Goal: Information Seeking & Learning: Learn about a topic

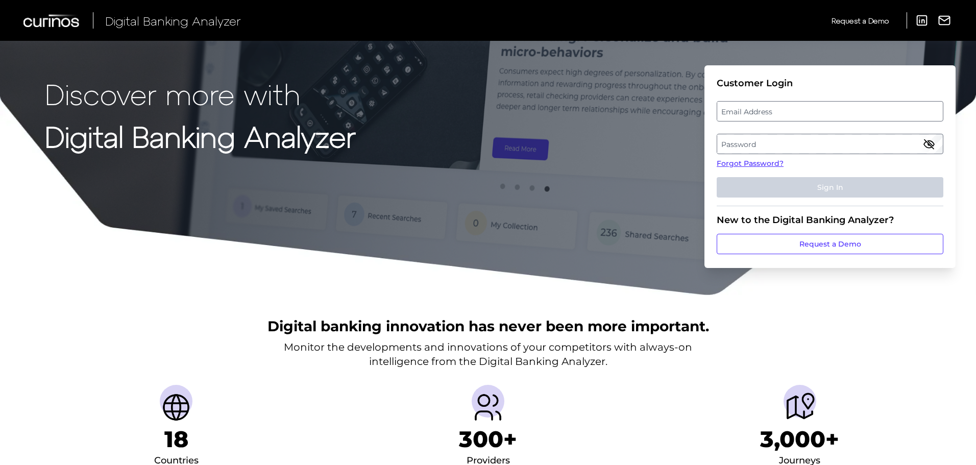
click at [786, 103] on label "Email Address" at bounding box center [829, 111] width 225 height 18
click at [786, 103] on input "email" at bounding box center [830, 111] width 227 height 20
type input "[EMAIL_ADDRESS][PERSON_NAME][DOMAIN_NAME]"
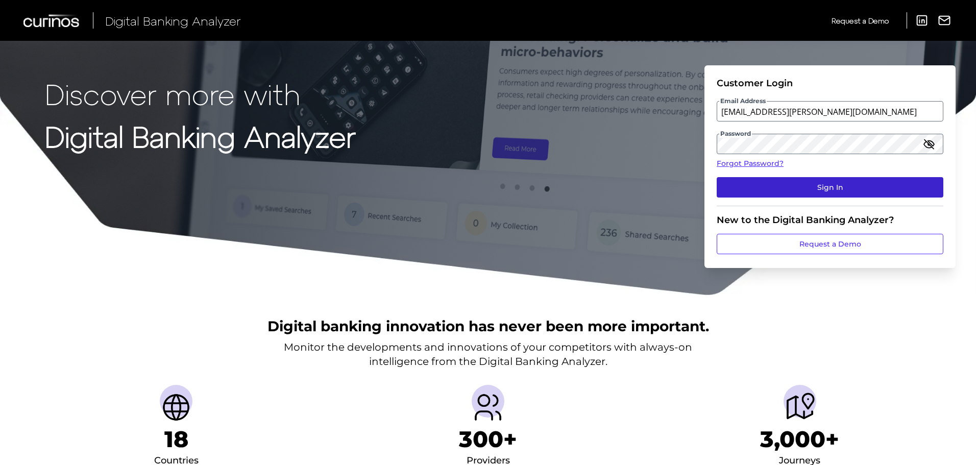
click at [743, 183] on button "Sign In" at bounding box center [830, 187] width 227 height 20
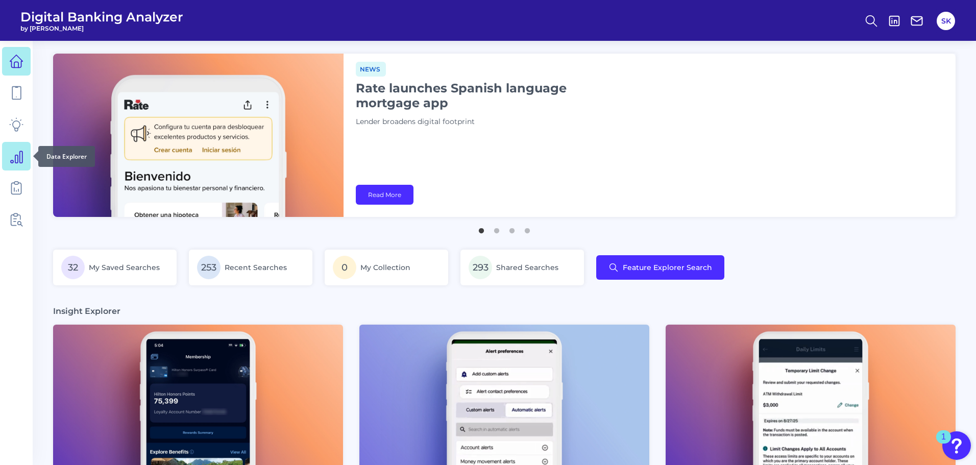
click at [9, 149] on icon at bounding box center [16, 156] width 14 height 14
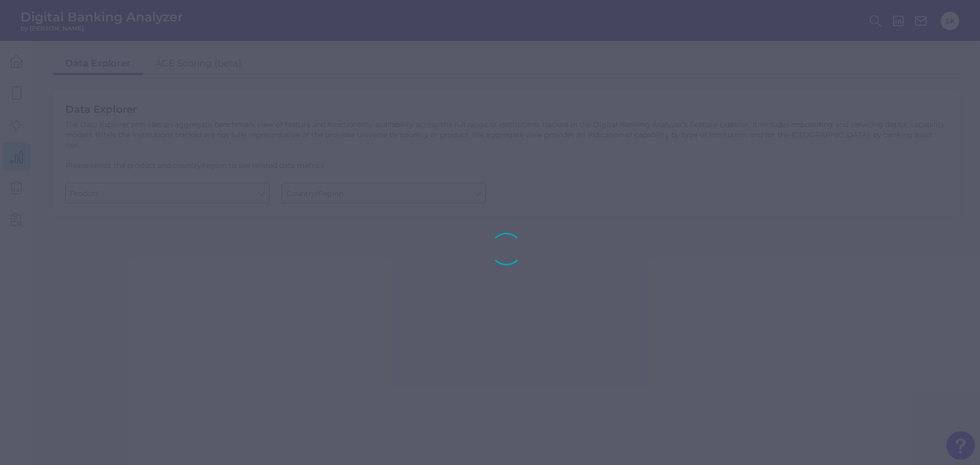
type input "Business Bank Account"
type input "[GEOGRAPHIC_DATA]"
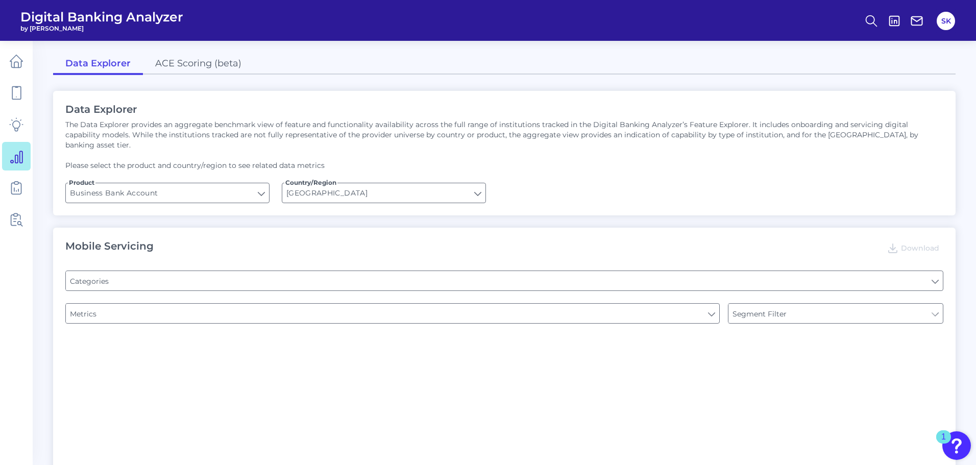
type input "Pre-login Features"
type input "Channel"
type input "Login"
type input "Type of Institution"
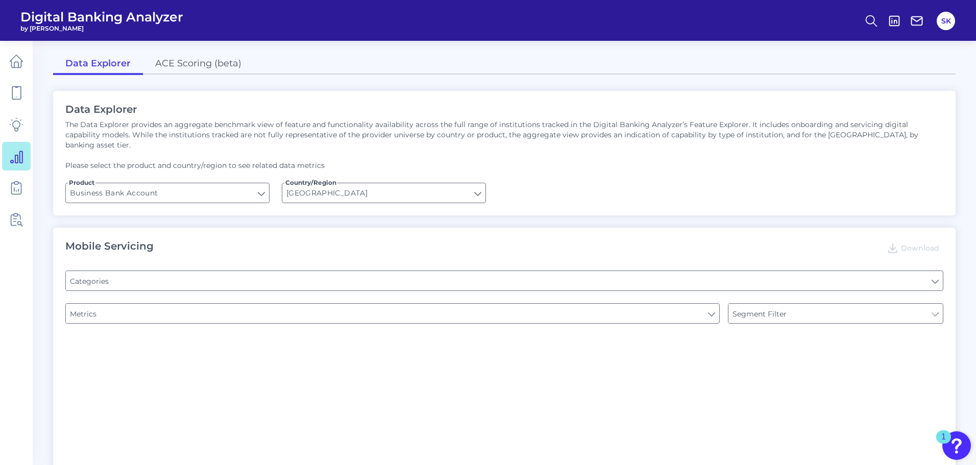
type input "Type of Institution"
type input "Upon opening the app are users immediately prompted to use Touch/Face ID to log…"
type input "Does it offer third-party single sign on?"
type input "Can you apply for the PRODUCT as a new to brand customer on ANY digital channel?"
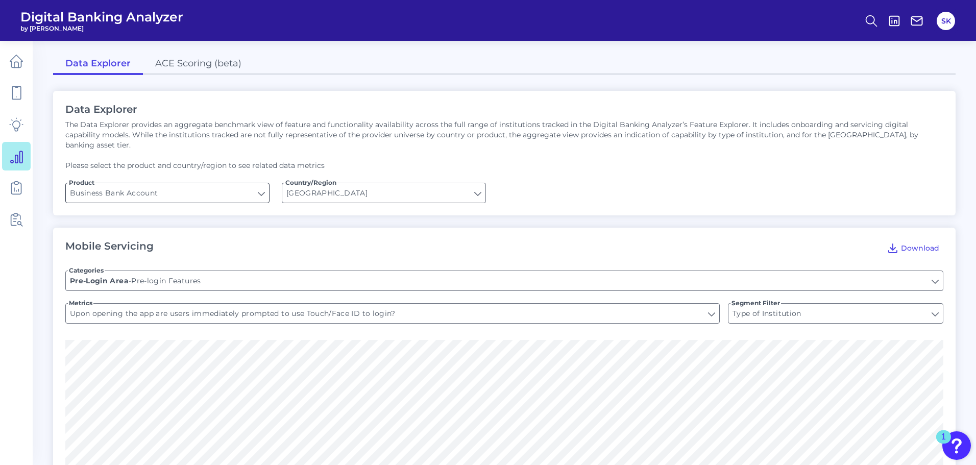
click at [226, 183] on input "Business Bank Account" at bounding box center [167, 192] width 203 height 19
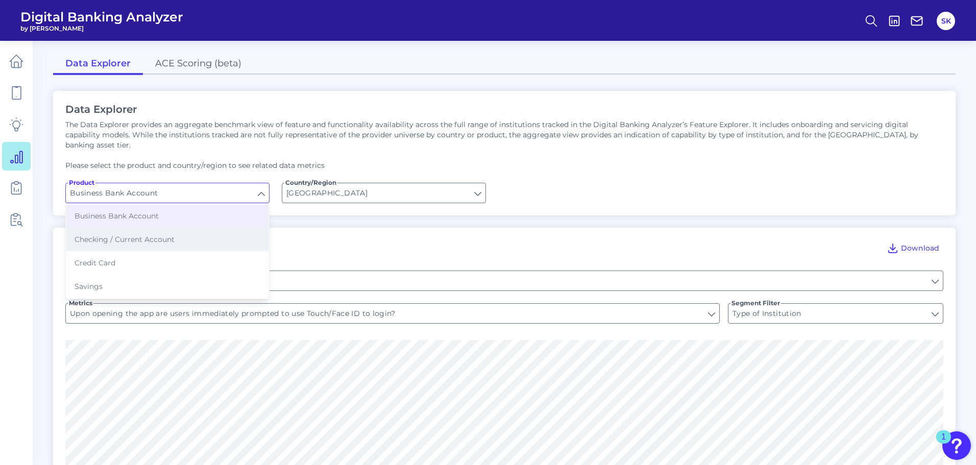
click at [130, 235] on span "Checking / Current Account" at bounding box center [125, 239] width 100 height 9
type input "Checking / Current Account"
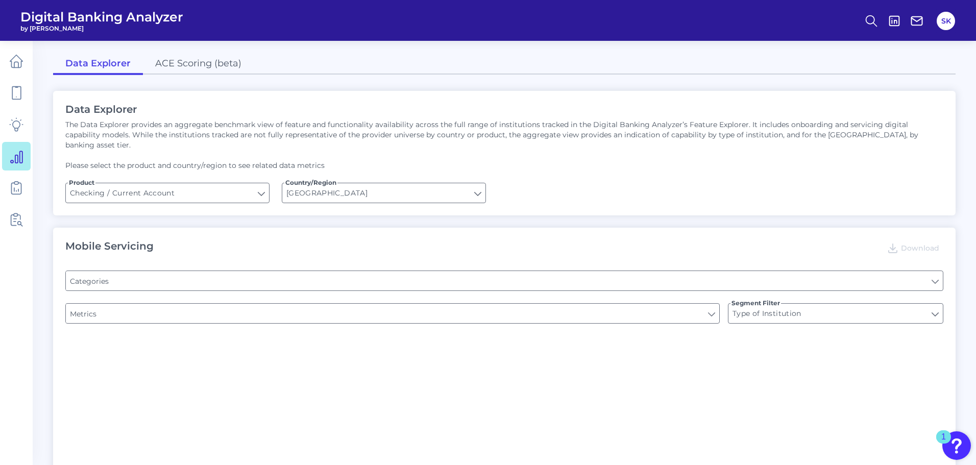
type input "Pre-login Features"
type input "Online Banking Registration"
type input "Channel"
type input "Upon opening the app are users immediately prompted to use Touch/Face ID to log…"
type input "Can you register for online banking?"
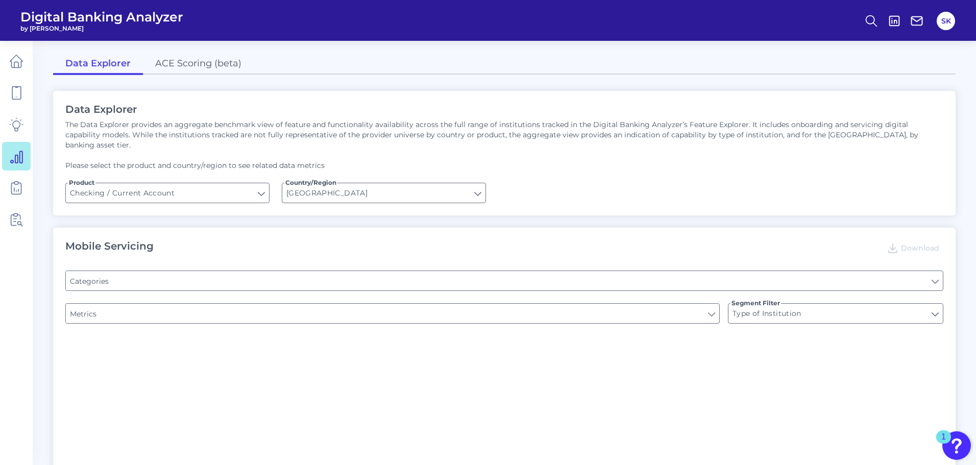
type input "END-TO-END JOURNEY: Can you apply for the PRODUCT as a new to brand customer on…"
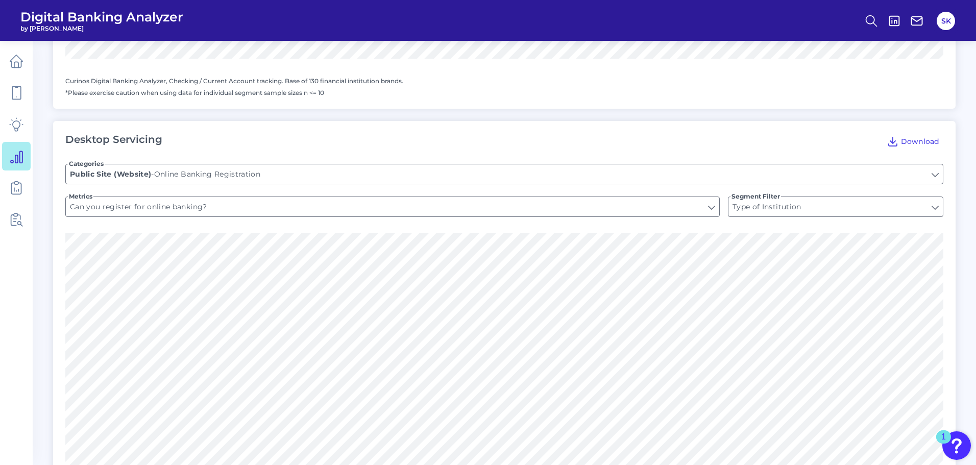
scroll to position [668, 0]
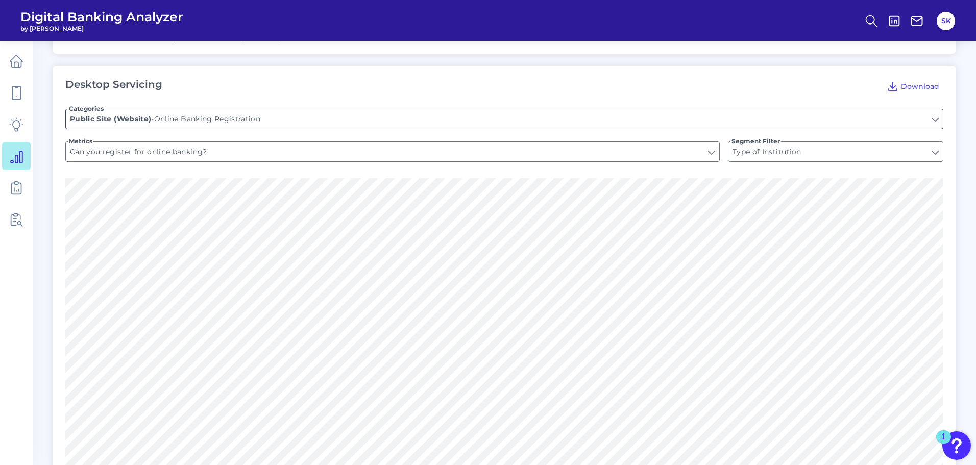
click at [852, 109] on input "Online Banking Registration" at bounding box center [504, 118] width 877 height 19
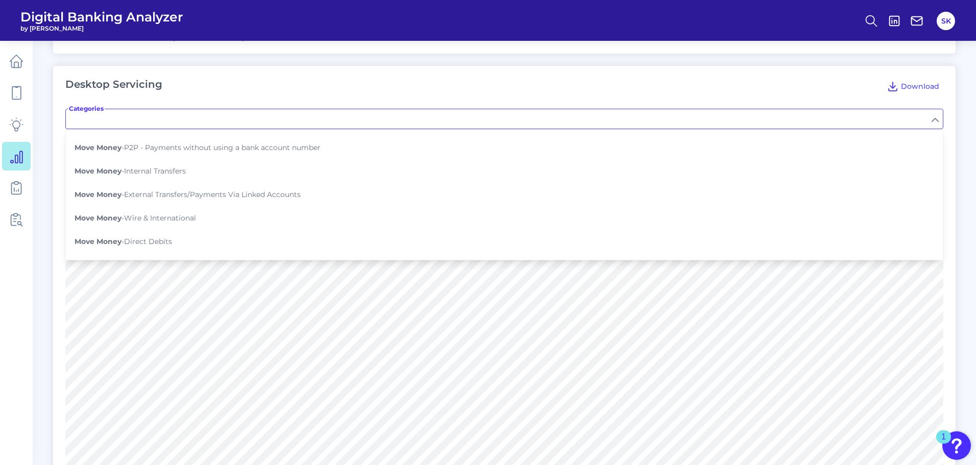
scroll to position [283, 0]
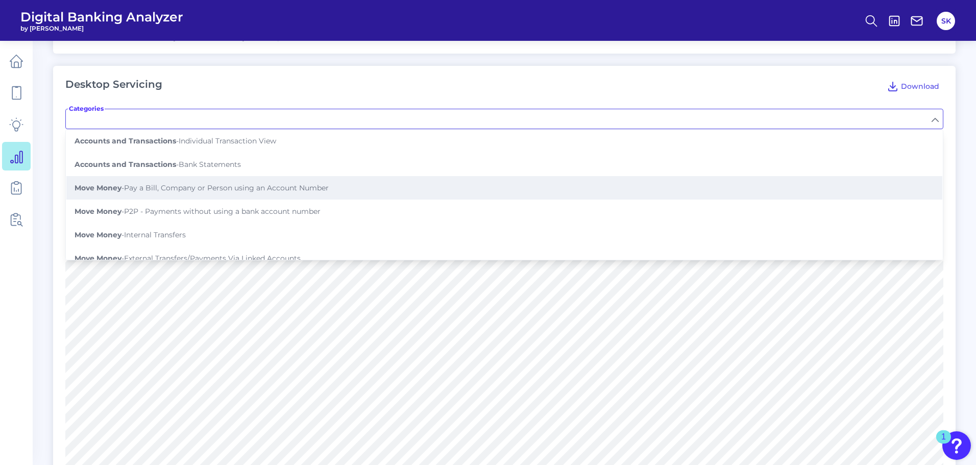
click at [312, 183] on span "Move Money - Pay a Bill, Company or Person using an Account Number" at bounding box center [202, 187] width 254 height 9
type input "Pay a Bill, Company or Person using an Account Number"
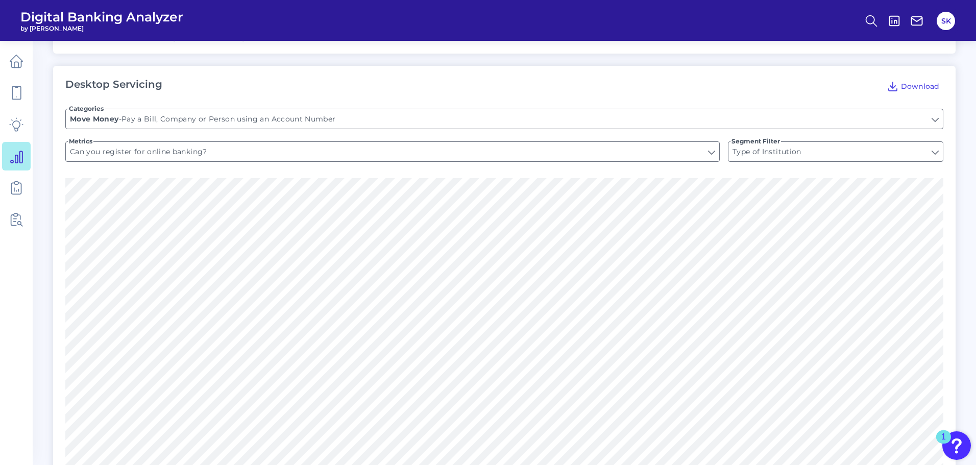
type input "Is there a payment hub?"
click at [665, 149] on input "Is there a payment hub?" at bounding box center [392, 151] width 653 height 19
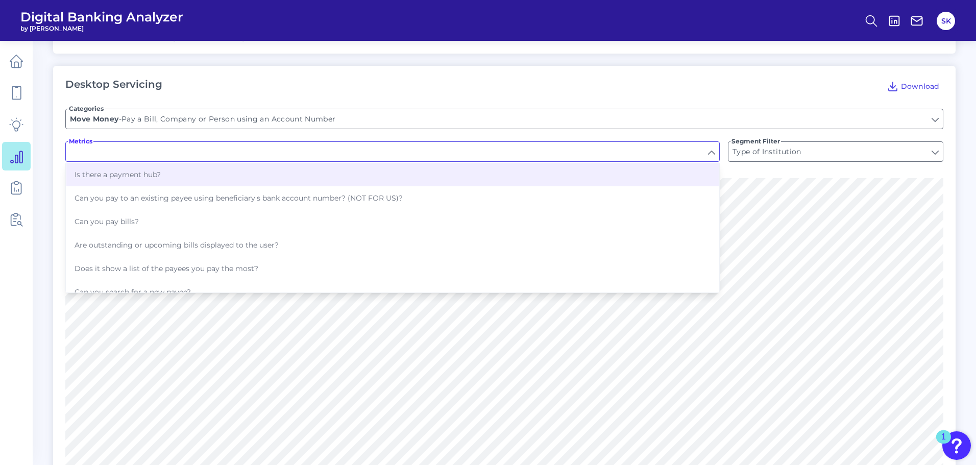
scroll to position [69, 0]
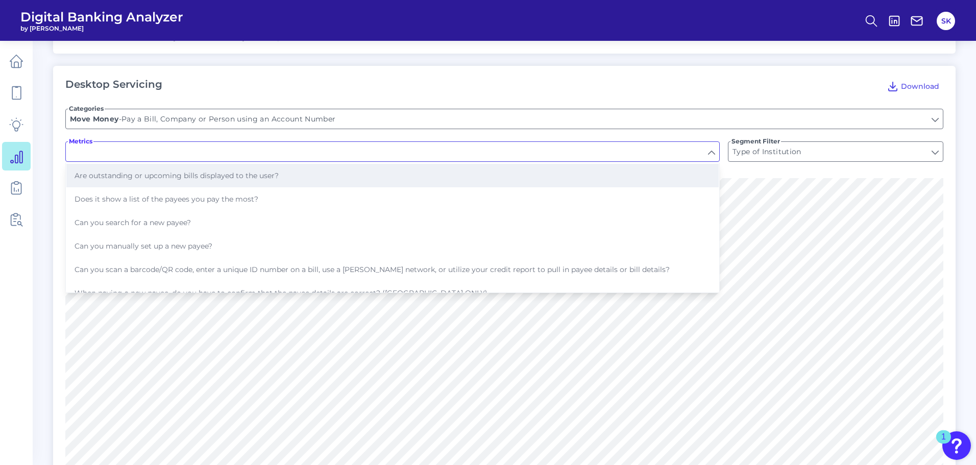
click at [310, 164] on button "Are outstanding or upcoming bills displayed to the user?" at bounding box center [392, 175] width 652 height 23
type input "Are outstanding or upcoming bills displayed to the user?"
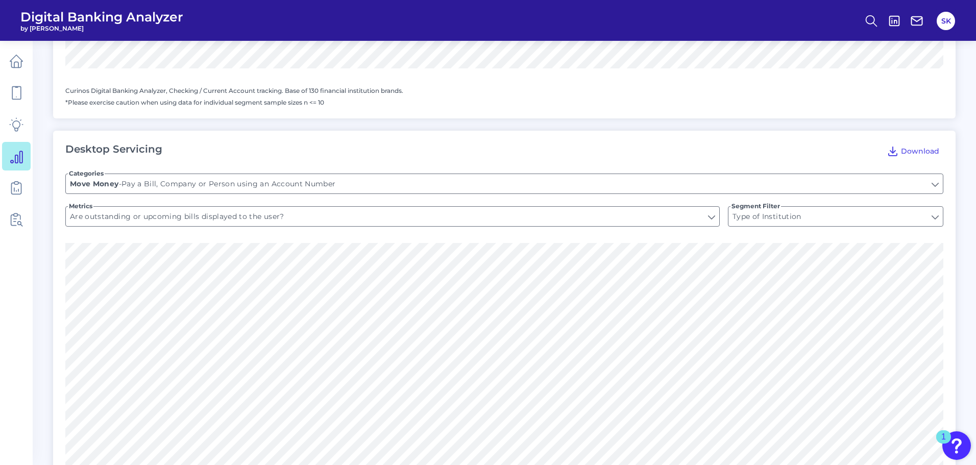
scroll to position [599, 0]
click at [342, 183] on input "Pay a Bill, Company or Person using an Account Number" at bounding box center [504, 187] width 877 height 19
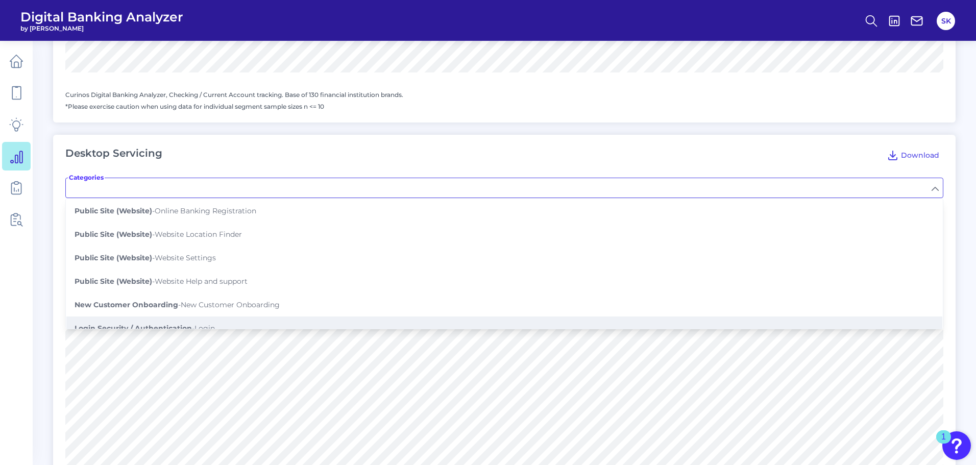
click at [240, 316] on button "Login Security / Authentication - Login" at bounding box center [504, 327] width 876 height 23
type input "Login"
type input "Remembers username"
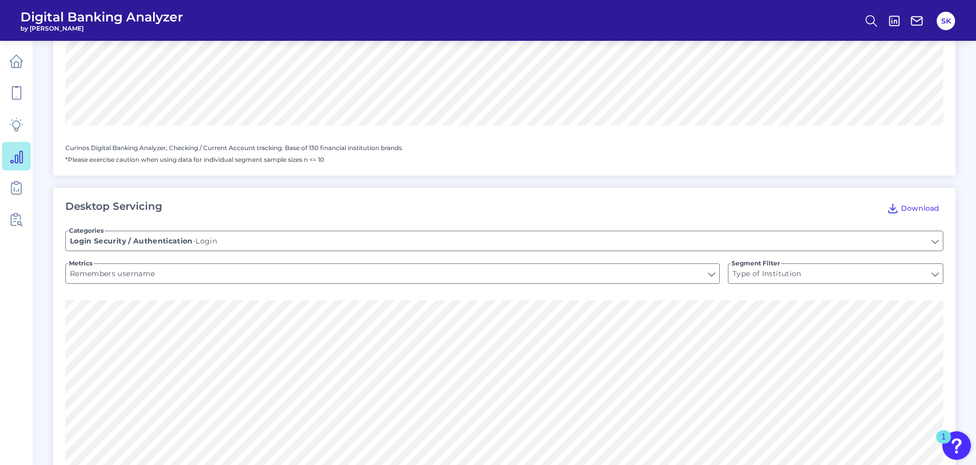
scroll to position [544, 0]
